Goal: Find specific page/section: Find specific page/section

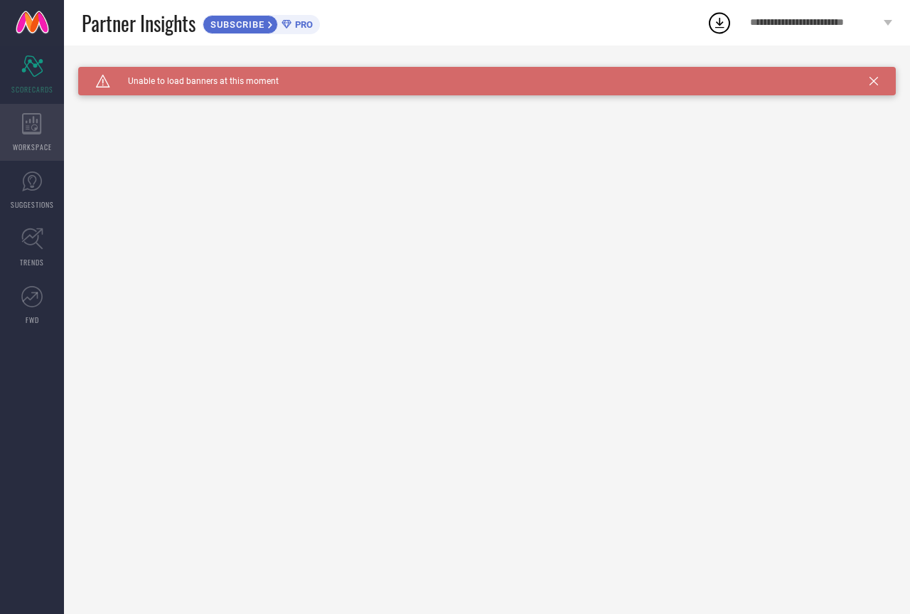
click at [54, 105] on div "WORKSPACE" at bounding box center [32, 132] width 64 height 57
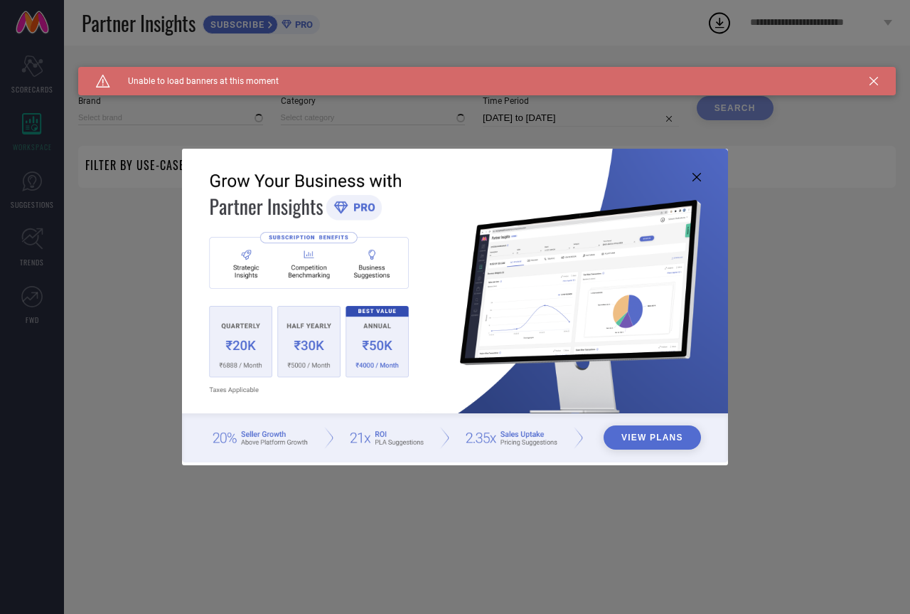
type input "1 STOP FASHION"
type input "All"
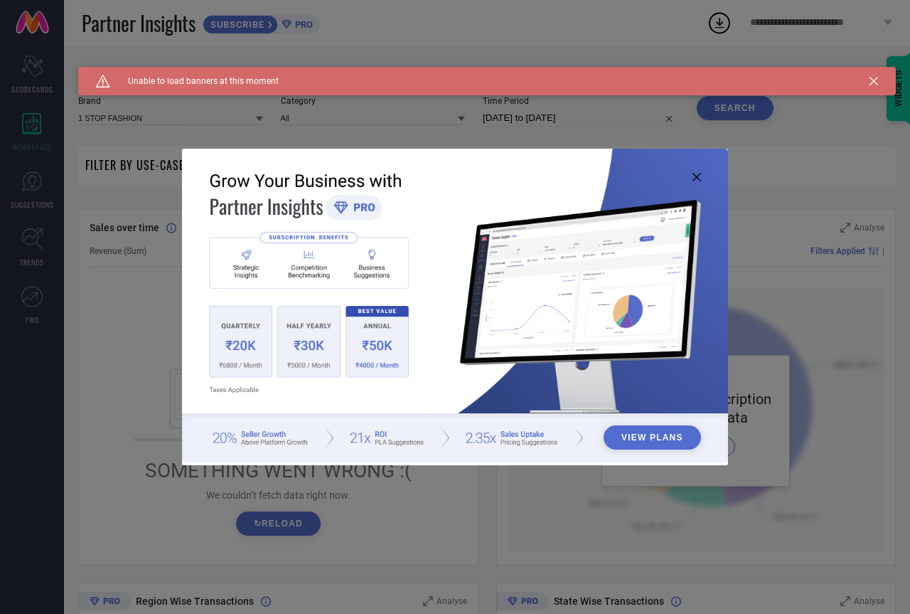
click at [111, 331] on div "View Plans" at bounding box center [455, 307] width 910 height 614
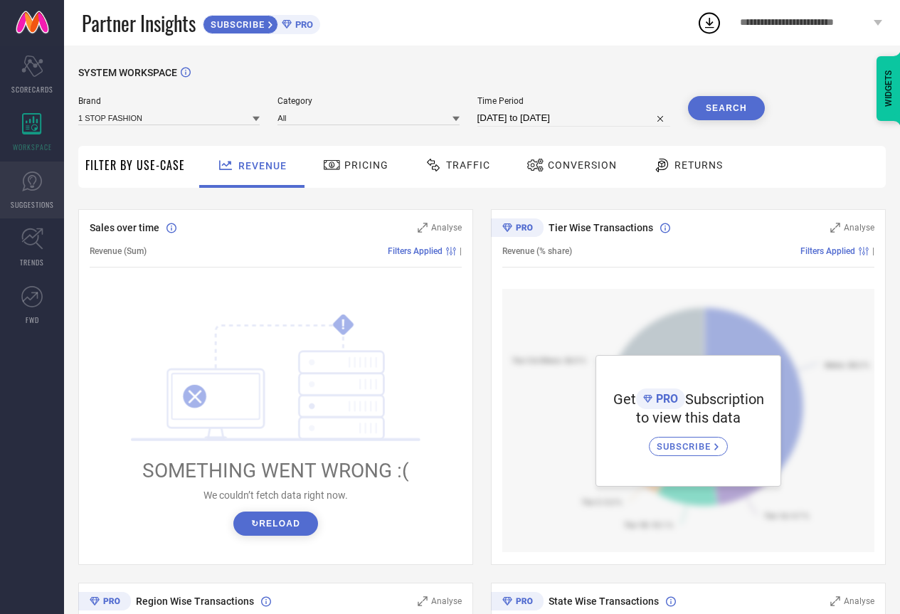
click at [33, 195] on link "SUGGESTIONS" at bounding box center [32, 189] width 64 height 57
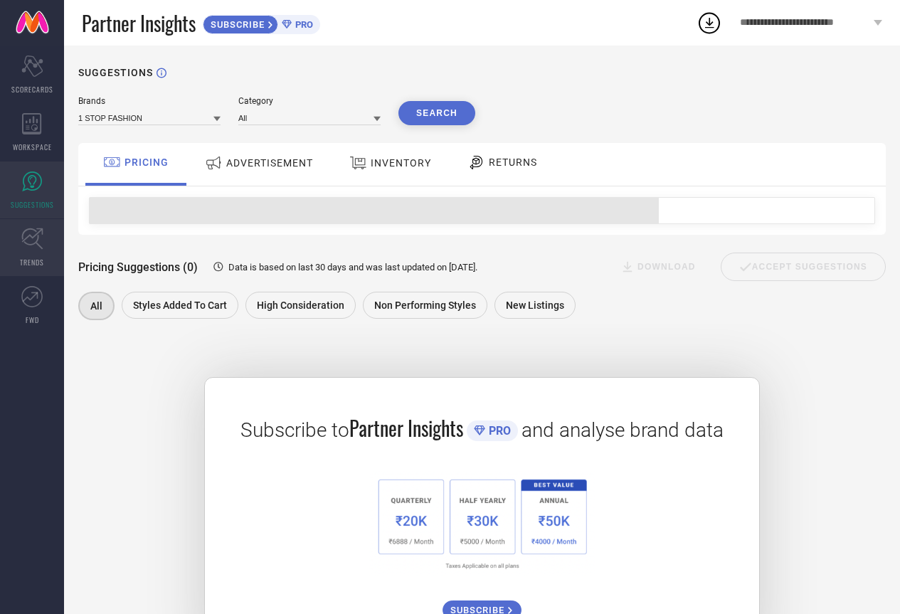
click at [38, 239] on icon at bounding box center [31, 238] width 21 height 21
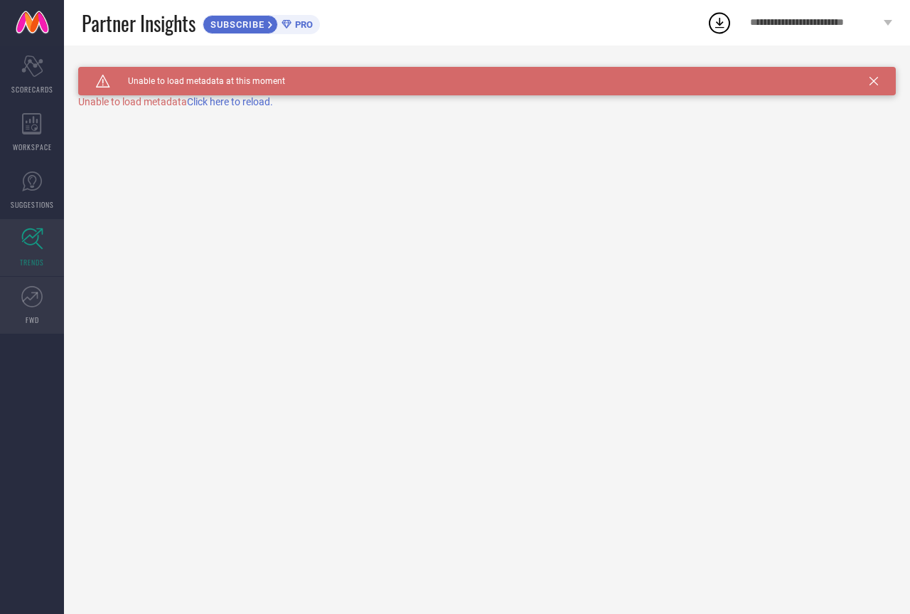
click at [38, 278] on link "FWD" at bounding box center [32, 305] width 64 height 57
